Goal: Check status: Check status

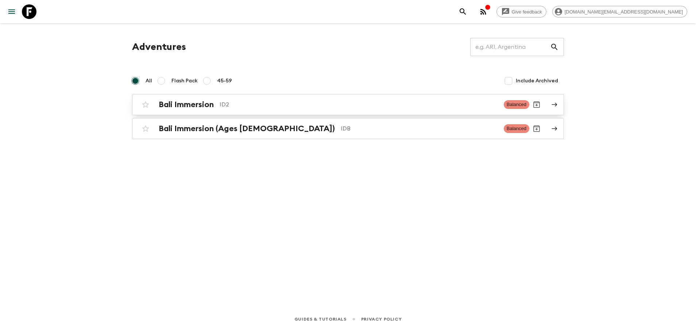
click at [266, 112] on link "Bali Immersion ID2 Balanced" at bounding box center [348, 104] width 432 height 21
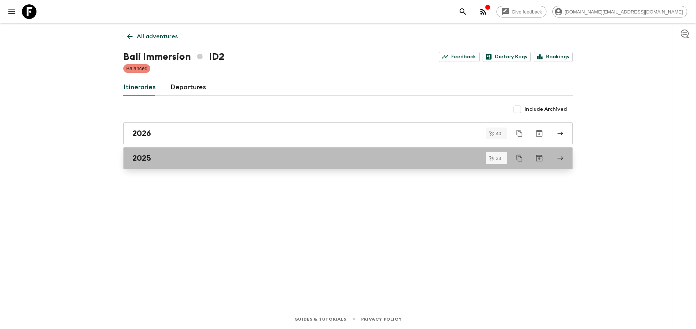
click at [207, 156] on div "2025" at bounding box center [340, 158] width 417 height 9
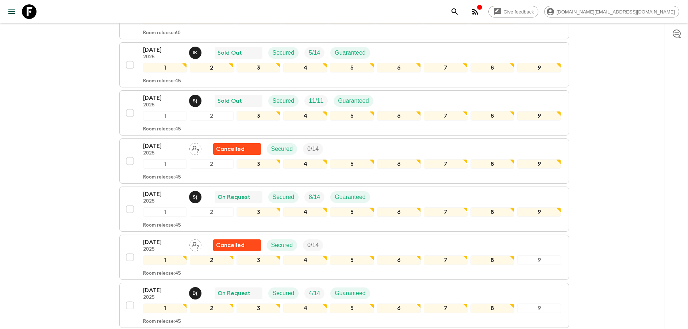
scroll to position [438, 0]
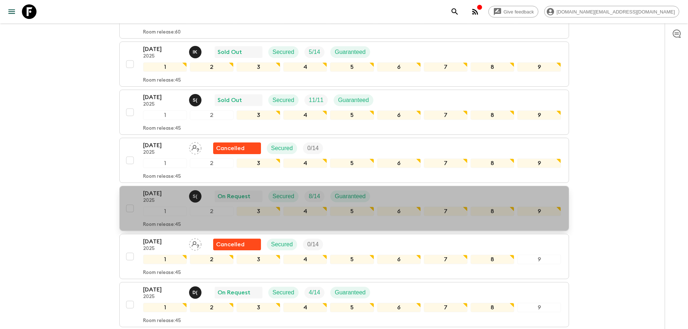
click at [150, 197] on p "[DATE]" at bounding box center [163, 193] width 40 height 9
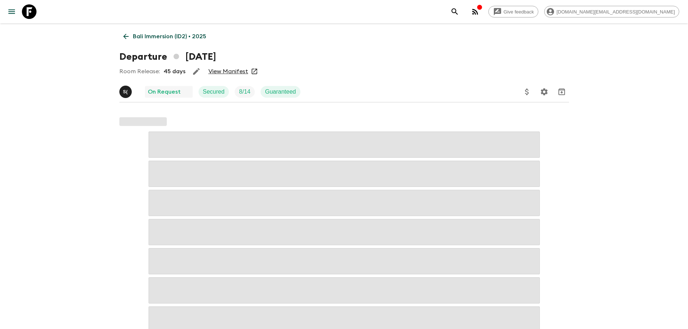
click at [217, 69] on link "View Manifest" at bounding box center [228, 71] width 40 height 7
